Goal: Task Accomplishment & Management: Complete application form

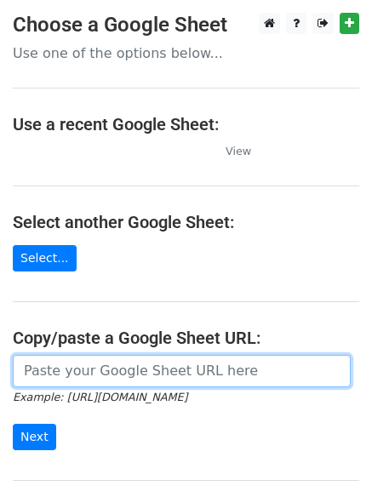
click at [131, 369] on input "url" at bounding box center [182, 371] width 338 height 32
type input "https://docs.google.com/spreadsheets/d/1v6Wmu2wxASoCK-clD3oDA5AJxk9SQCjeRx1Svdl…"
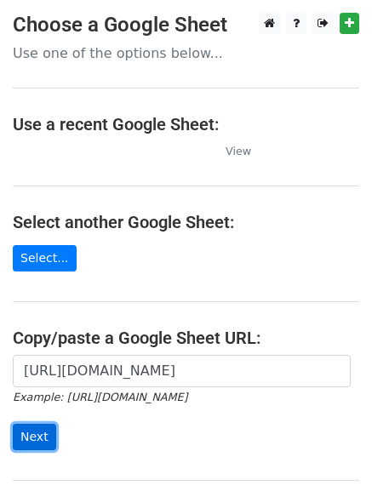
click at [39, 436] on input "Next" at bounding box center [34, 437] width 43 height 26
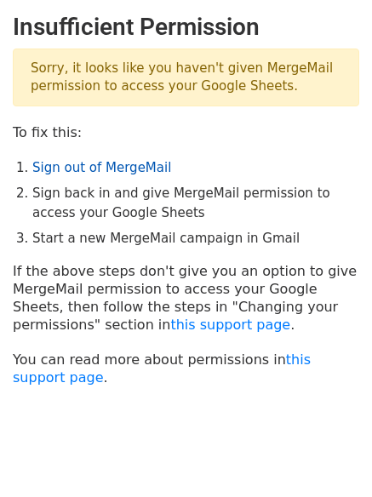
click at [127, 168] on link "Sign out of MergeMail" at bounding box center [101, 167] width 139 height 15
click at [85, 168] on link "Sign out of MergeMail" at bounding box center [101, 167] width 139 height 15
click at [80, 164] on link "Sign out of MergeMail" at bounding box center [101, 167] width 139 height 15
click at [115, 175] on link "Sign out of MergeMail" at bounding box center [101, 167] width 139 height 15
click at [89, 167] on link "Sign out of MergeMail" at bounding box center [101, 167] width 139 height 15
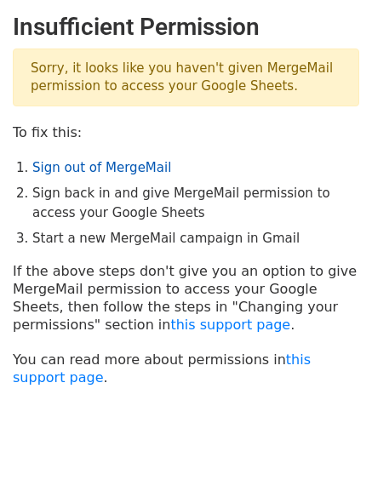
click at [141, 168] on link "Sign out of MergeMail" at bounding box center [101, 167] width 139 height 15
click at [124, 164] on link "Sign out of MergeMail" at bounding box center [101, 167] width 139 height 15
click at [132, 168] on link "Sign out of MergeMail" at bounding box center [101, 167] width 139 height 15
click at [118, 174] on link "Sign out of MergeMail" at bounding box center [101, 167] width 139 height 15
click at [129, 160] on link "Sign out of MergeMail" at bounding box center [101, 167] width 139 height 15
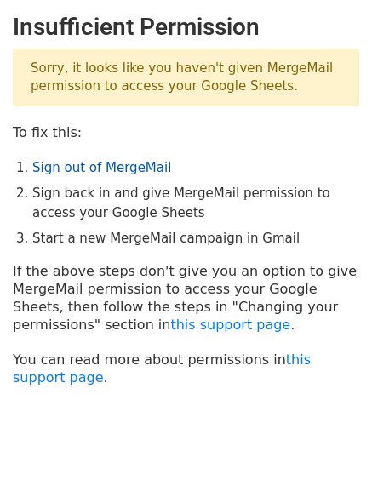
click at [129, 166] on link "Sign out of MergeMail" at bounding box center [101, 167] width 139 height 15
click at [89, 160] on link "Sign out of MergeMail" at bounding box center [101, 167] width 139 height 15
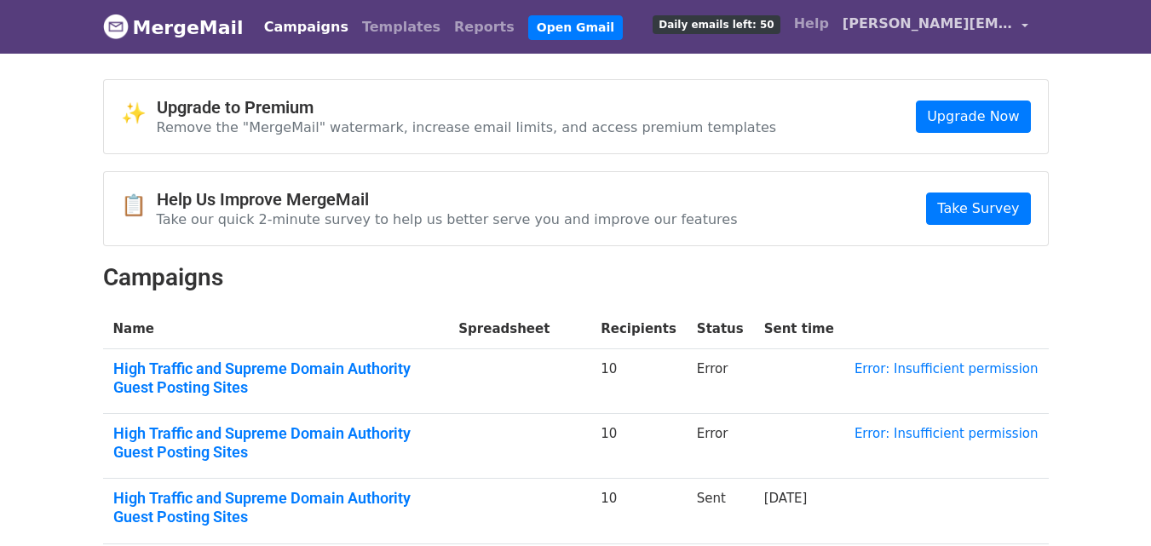
click at [969, 29] on span "patricia.backlinks@gmail.com" at bounding box center [927, 24] width 170 height 20
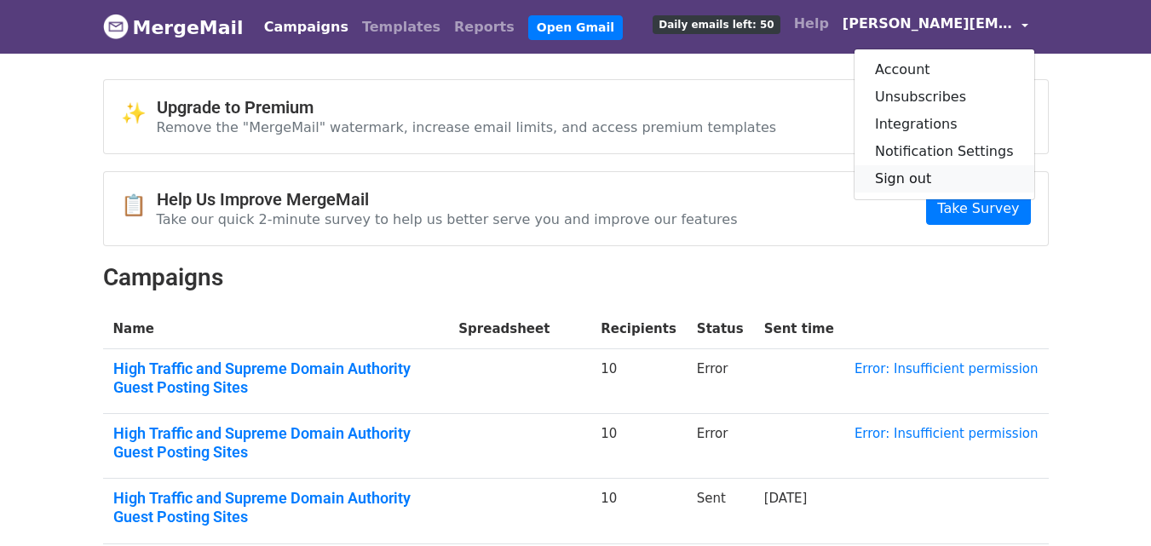
click at [959, 170] on link "Sign out" at bounding box center [944, 178] width 180 height 27
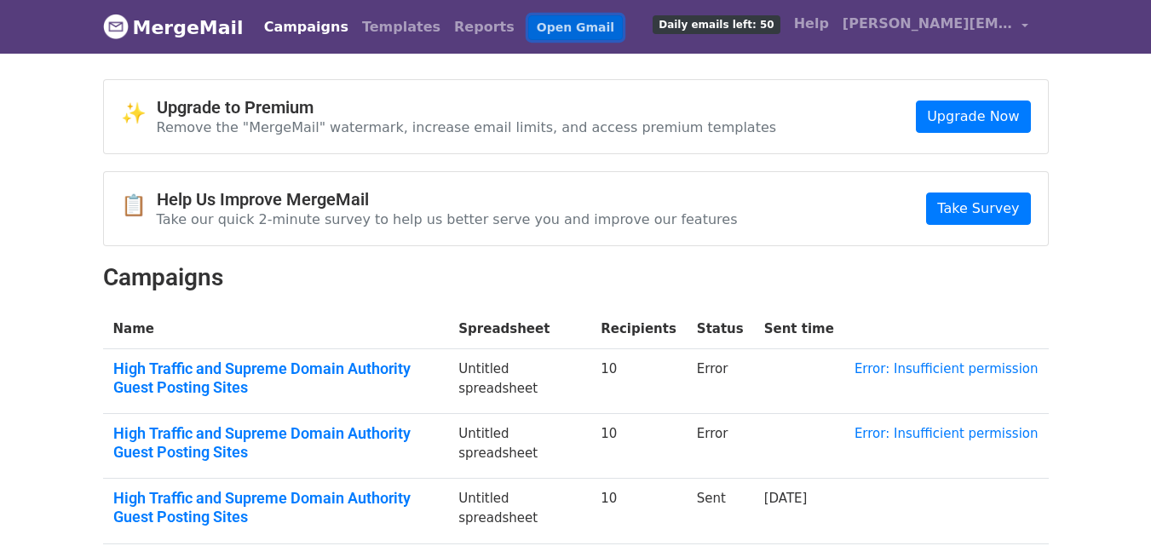
click at [542, 17] on link "Open Gmail" at bounding box center [575, 27] width 95 height 25
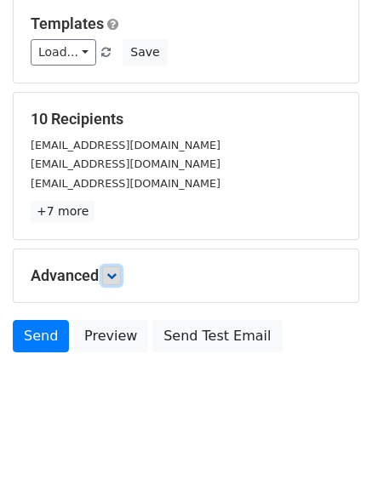
click at [113, 269] on link at bounding box center [111, 276] width 19 height 19
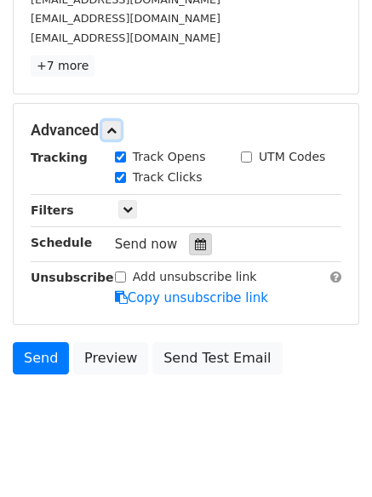
scroll to position [312, 0]
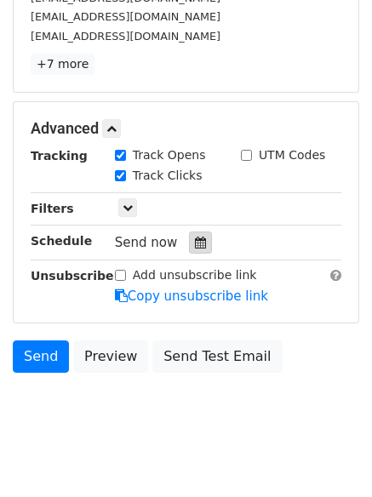
click at [198, 243] on div at bounding box center [200, 243] width 23 height 22
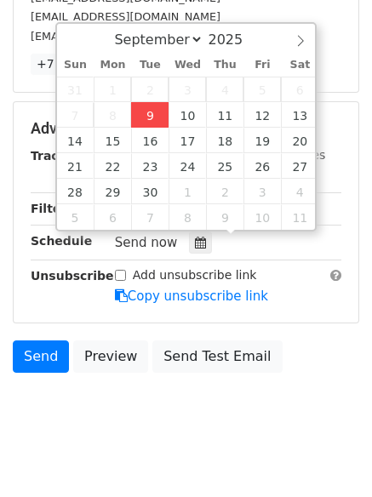
type input "2025-09-09 14:00"
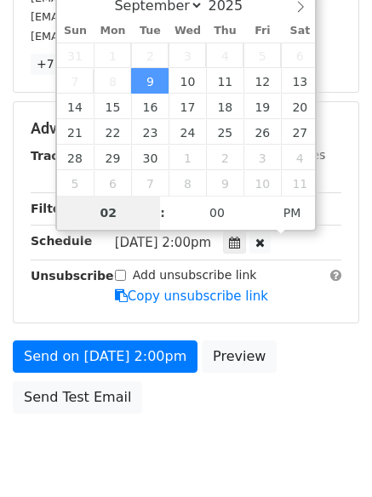
type input "4"
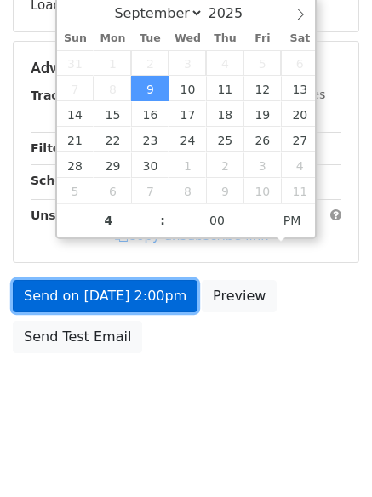
type input "2025-09-09 16:00"
click at [135, 302] on link "Send on Sep 9 at 2:00pm" at bounding box center [105, 296] width 185 height 32
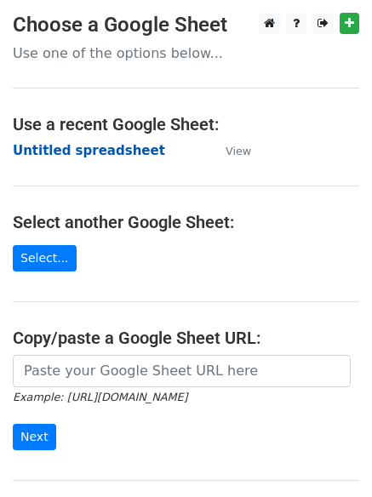
click at [94, 144] on strong "Untitled spreadsheet" at bounding box center [89, 150] width 152 height 15
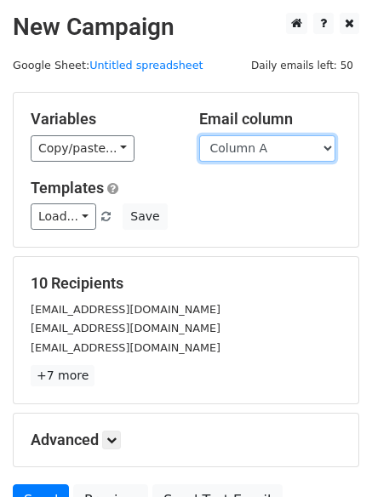
click at [314, 148] on select "Column A Column B Column C Column D" at bounding box center [267, 148] width 136 height 26
select select "Column B"
click at [199, 135] on select "Column A Column B Column C Column D" at bounding box center [267, 148] width 136 height 26
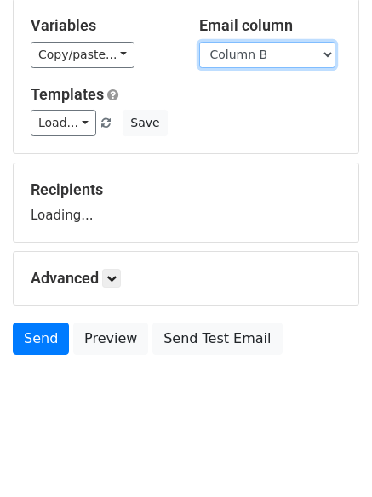
scroll to position [96, 0]
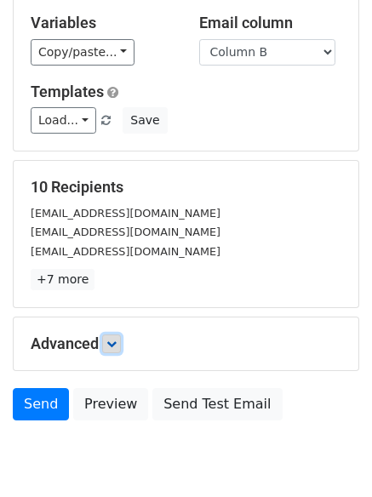
click at [115, 350] on link at bounding box center [111, 344] width 19 height 19
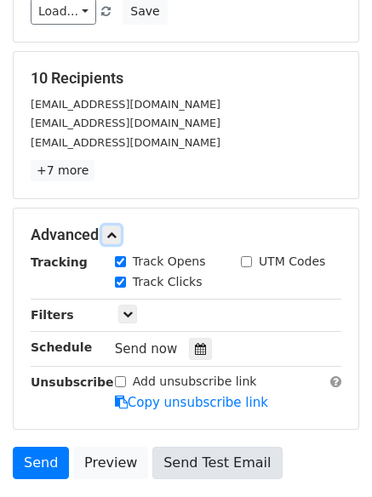
scroll to position [331, 0]
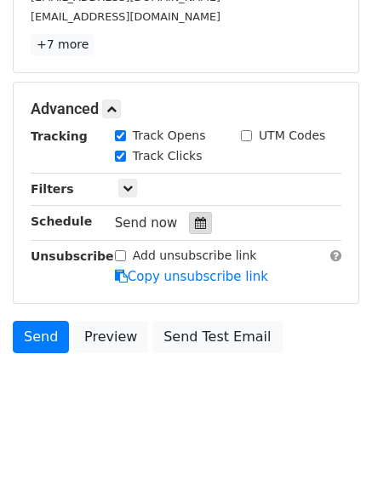
click at [195, 226] on icon at bounding box center [200, 223] width 11 height 12
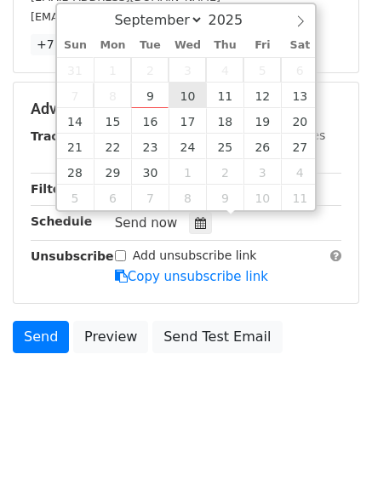
type input "2025-09-10 12:00"
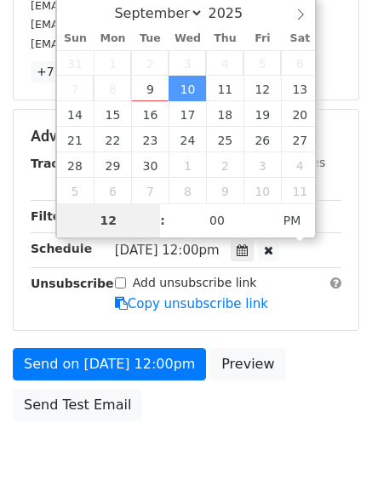
type input "5"
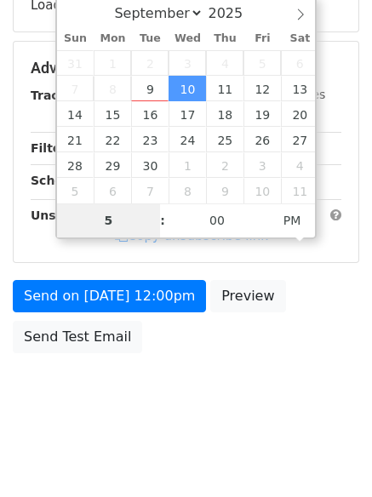
scroll to position [331, 0]
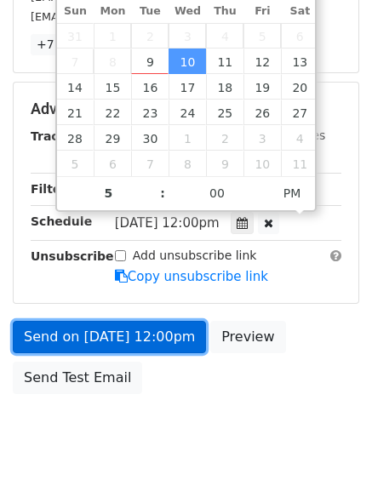
type input "2025-09-10 17:00"
click at [158, 344] on link "Send on Sep 10 at 12:00pm" at bounding box center [109, 337] width 193 height 32
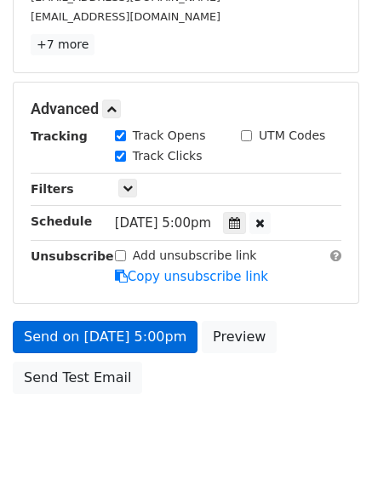
scroll to position [304, 0]
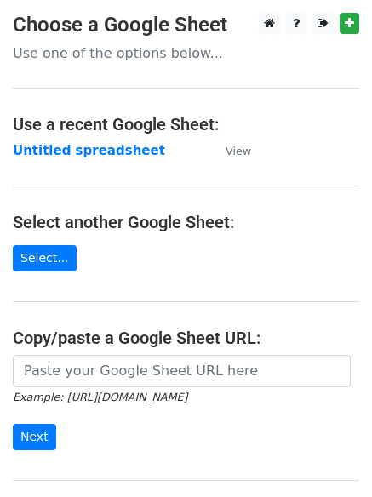
click at [143, 152] on td "Untitled spreadsheet" at bounding box center [111, 151] width 196 height 20
click at [118, 152] on strong "Untitled spreadsheet" at bounding box center [89, 150] width 152 height 15
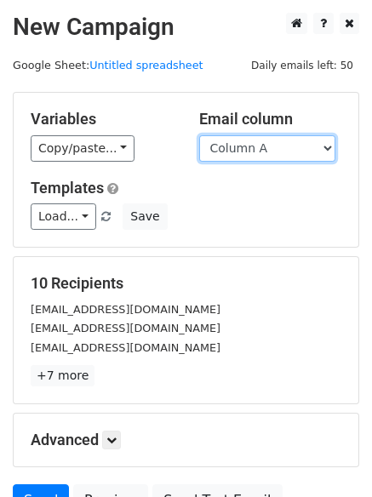
click at [279, 153] on select "Column A Column B Column C Column D" at bounding box center [267, 148] width 136 height 26
select select "Column C"
click at [199, 135] on select "Column A Column B Column C Column D" at bounding box center [267, 148] width 136 height 26
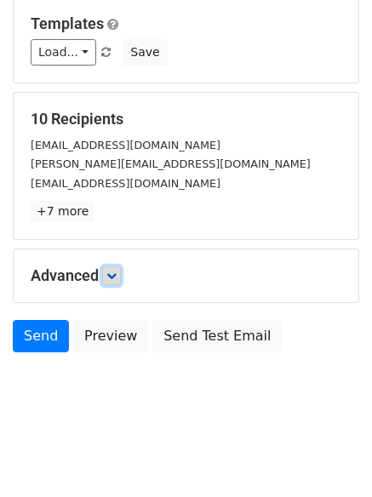
click at [112, 278] on icon at bounding box center [111, 276] width 10 height 10
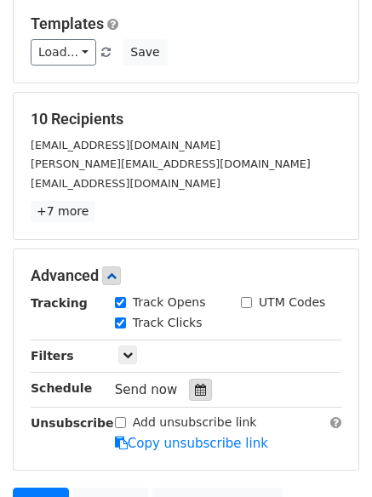
click at [199, 397] on div at bounding box center [200, 390] width 23 height 22
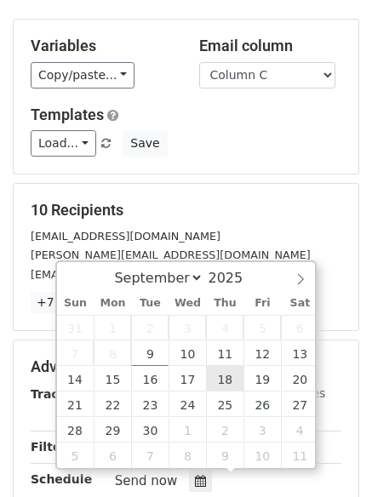
scroll to position [170, 0]
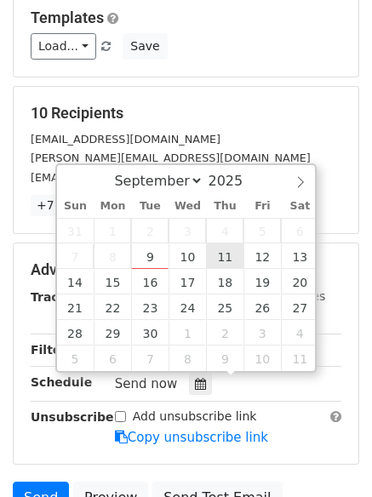
type input "2025-09-11 12:00"
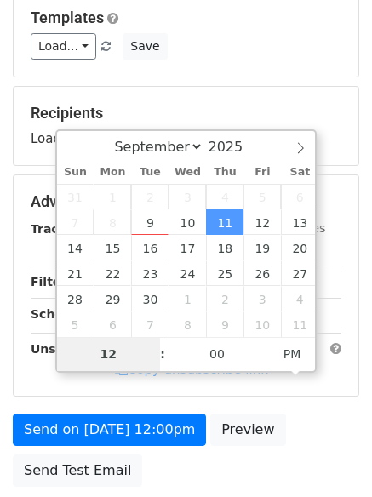
type input "6"
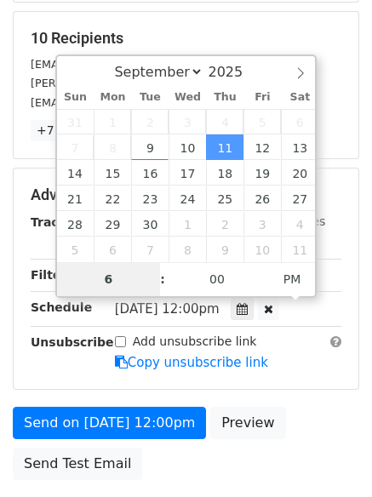
scroll to position [341, 0]
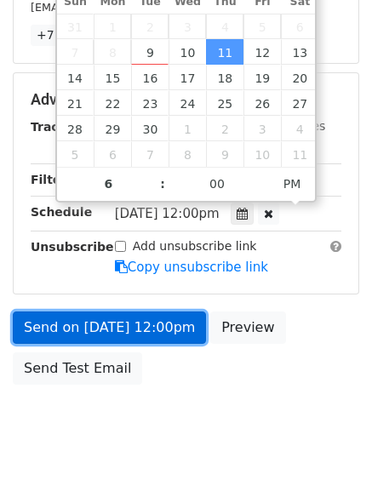
type input "2025-09-11 18:00"
click at [169, 322] on link "Send on Sep 11 at 12:00pm" at bounding box center [109, 328] width 193 height 32
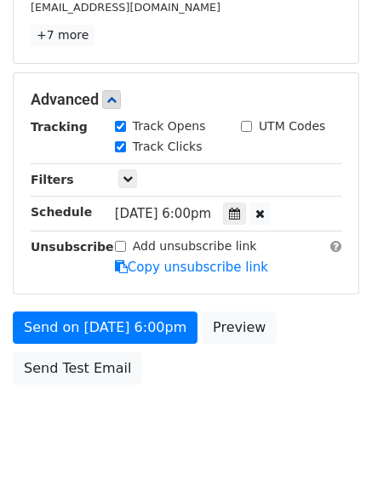
scroll to position [304, 0]
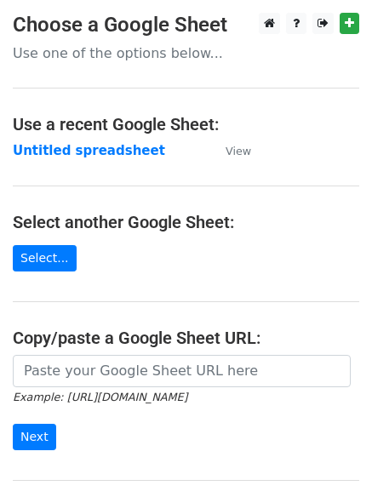
click at [131, 147] on strong "Untitled spreadsheet" at bounding box center [89, 150] width 152 height 15
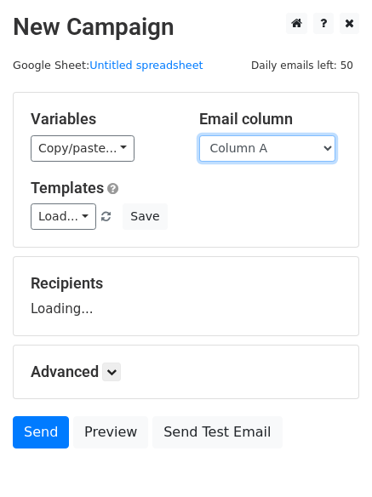
drag, startPoint x: 0, startPoint y: 0, endPoint x: 271, endPoint y: 158, distance: 313.8
click at [271, 158] on select "Column A Column B Column C Column D" at bounding box center [267, 148] width 136 height 26
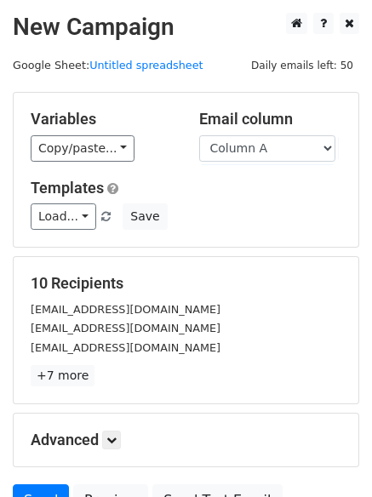
click at [271, 244] on div "Variables Copy/paste... {{Column A}} {{Column B}} {{Column C}} {{Column D}} Ema…" at bounding box center [186, 170] width 345 height 154
click at [277, 146] on select "Column A Column B Column C Column D" at bounding box center [267, 148] width 136 height 26
select select "Column D"
click at [199, 135] on select "Column A Column B Column C Column D" at bounding box center [267, 148] width 136 height 26
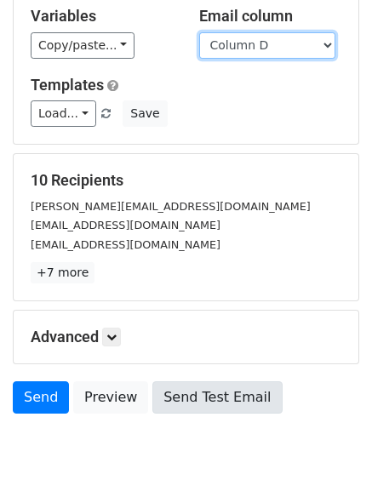
scroll to position [164, 0]
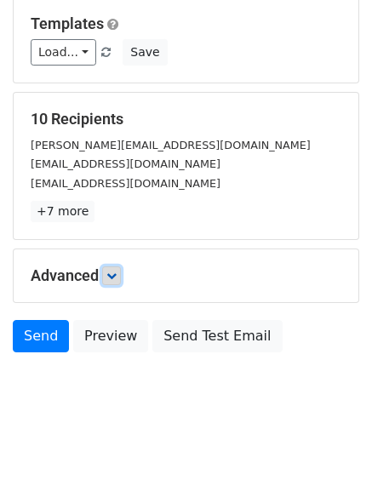
click at [108, 278] on link at bounding box center [111, 276] width 19 height 19
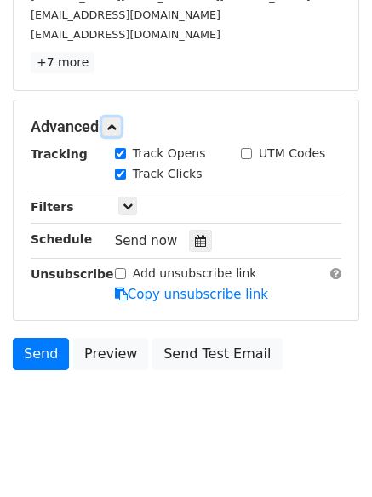
scroll to position [319, 0]
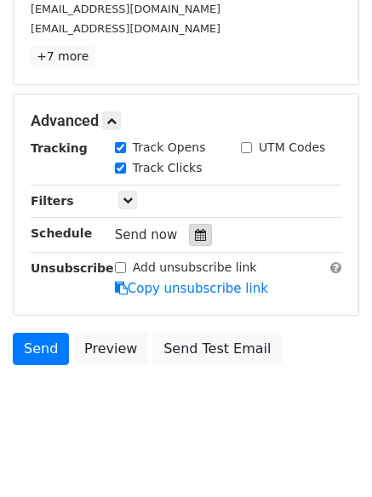
click at [201, 234] on div at bounding box center [200, 235] width 23 height 22
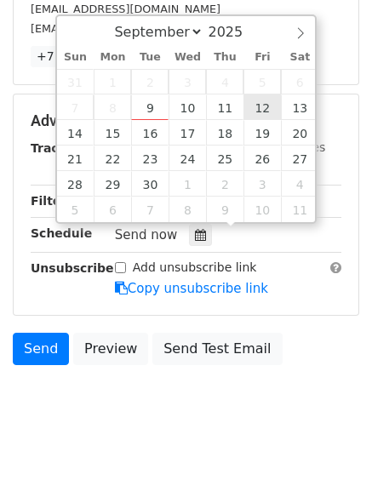
type input "[DATE] 12:00"
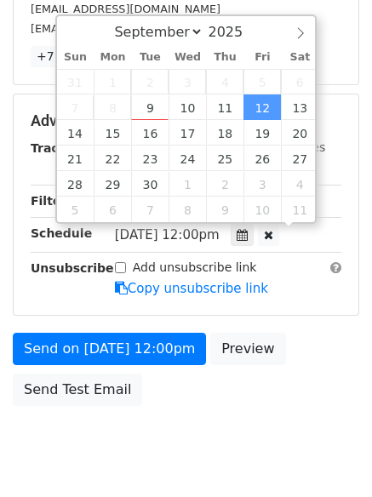
scroll to position [1, 0]
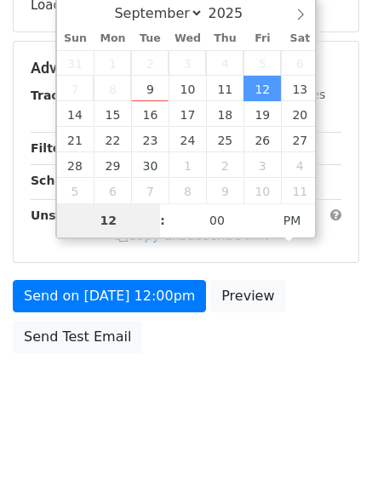
type input "7"
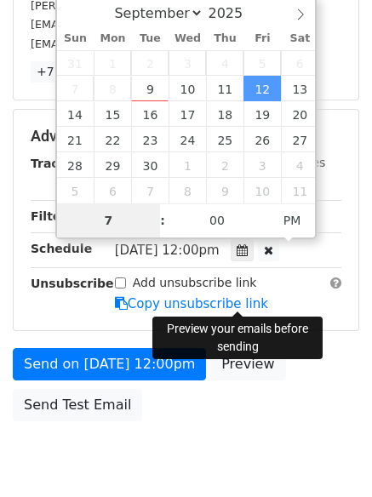
scroll to position [319, 0]
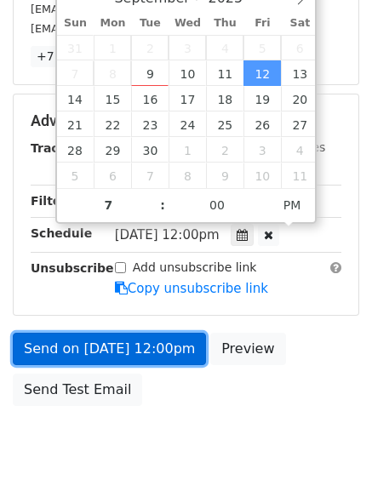
type input "[DATE] 19:00"
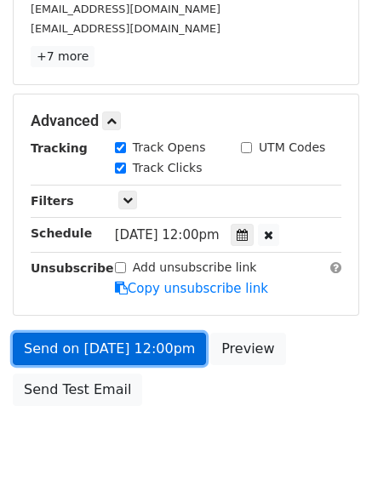
click at [173, 357] on link "Send on [DATE] 12:00pm" at bounding box center [109, 349] width 193 height 32
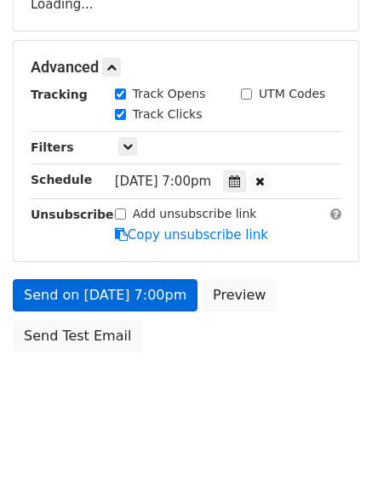
scroll to position [304, 0]
